Goal: Navigation & Orientation: Find specific page/section

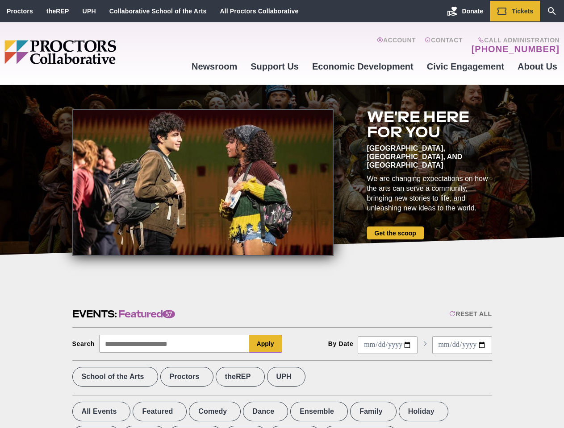
click at [282, 214] on div at bounding box center [202, 182] width 261 height 147
click at [469, 314] on div "Reset All" at bounding box center [470, 314] width 42 height 7
click at [265, 344] on button "Apply" at bounding box center [265, 344] width 33 height 18
